Goal: Task Accomplishment & Management: Use online tool/utility

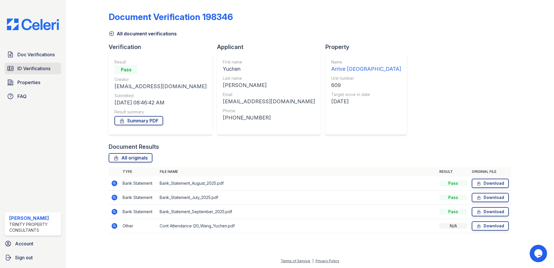
click at [29, 66] on span "ID Verifications" at bounding box center [33, 68] width 33 height 7
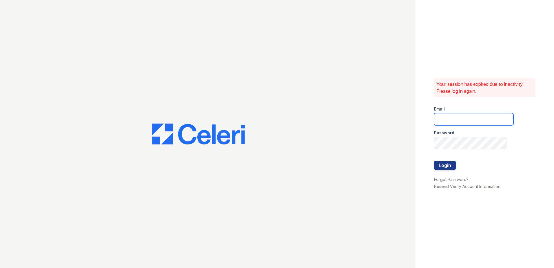
type input "[EMAIL_ADDRESS][DOMAIN_NAME]"
click at [443, 169] on button "Login" at bounding box center [445, 164] width 22 height 9
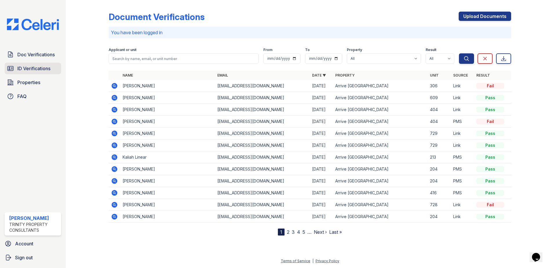
click at [31, 70] on span "ID Verifications" at bounding box center [33, 68] width 33 height 7
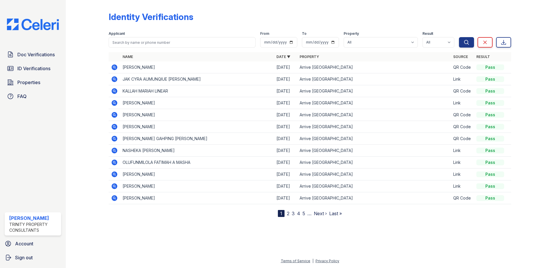
click at [113, 67] on icon at bounding box center [114, 67] width 7 height 7
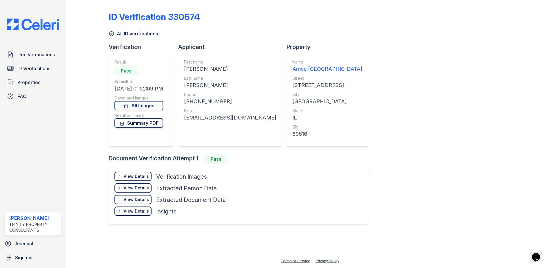
click at [147, 121] on link "Summary PDF" at bounding box center [138, 122] width 49 height 9
